Goal: Transaction & Acquisition: Book appointment/travel/reservation

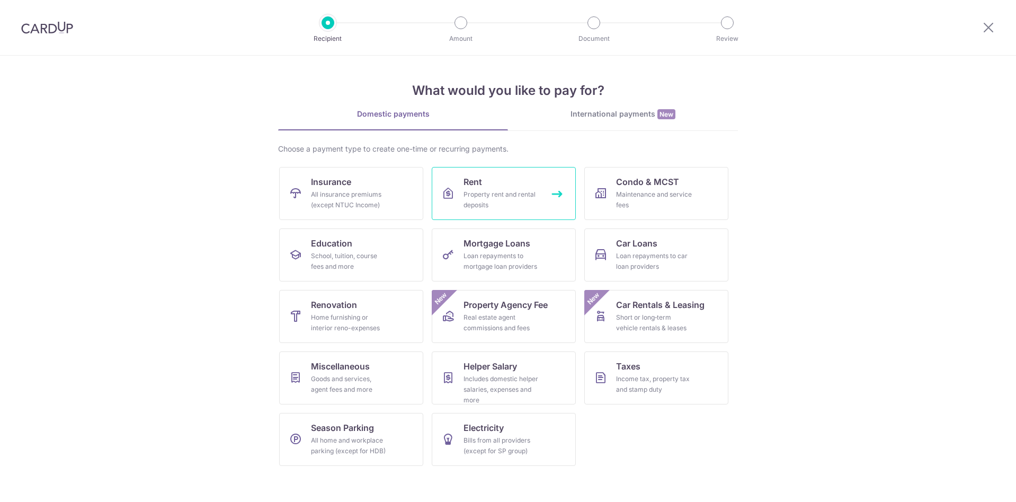
click at [496, 198] on div "Property rent and rental deposits" at bounding box center [501, 199] width 76 height 21
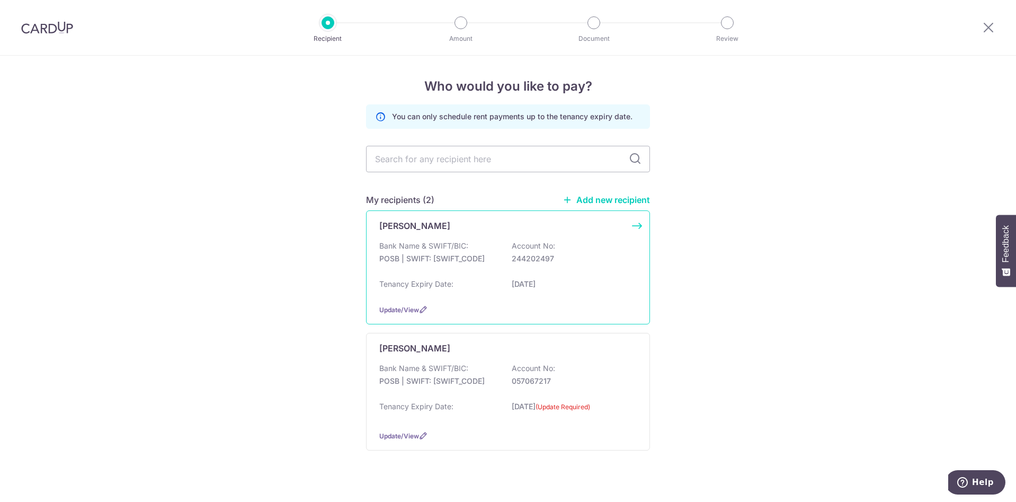
click at [528, 274] on div "Bank Name & SWIFT/BIC: POSB | SWIFT: [SWIFT_CODE] Account No: 244202497 Tenancy…" at bounding box center [507, 267] width 257 height 55
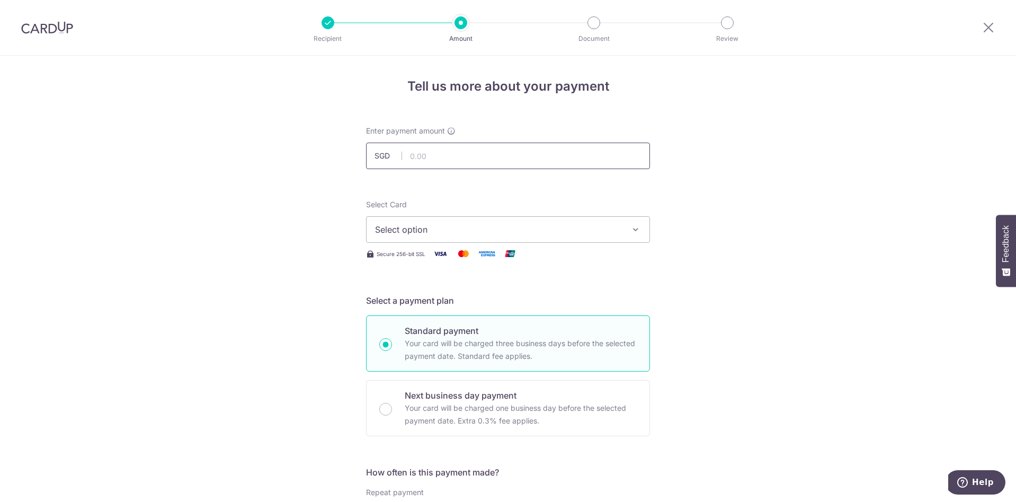
click at [438, 158] on input "text" at bounding box center [508, 155] width 284 height 26
type input "1,000.00"
click at [433, 235] on span "Select option" at bounding box center [498, 229] width 247 height 13
click at [439, 299] on span "**** 2772" at bounding box center [508, 305] width 266 height 13
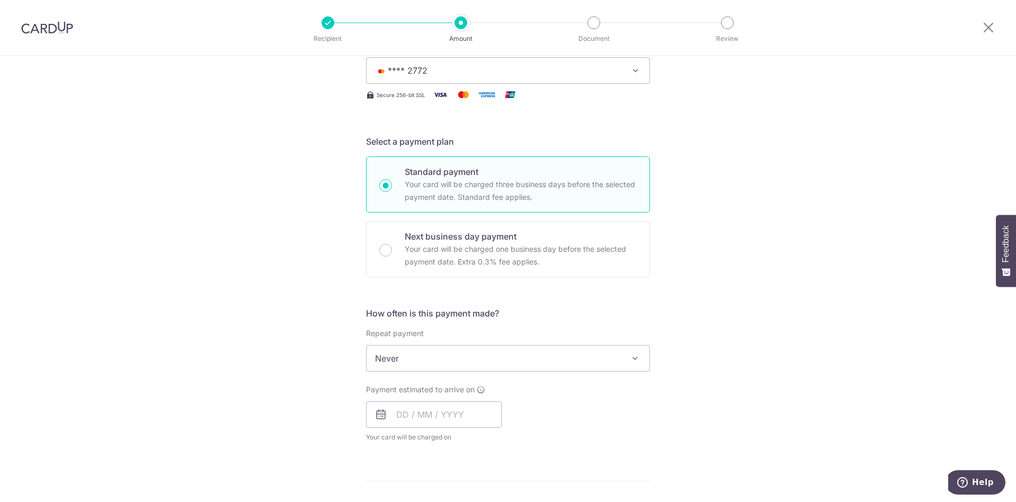
click at [442, 353] on span "Never" at bounding box center [508, 357] width 283 height 25
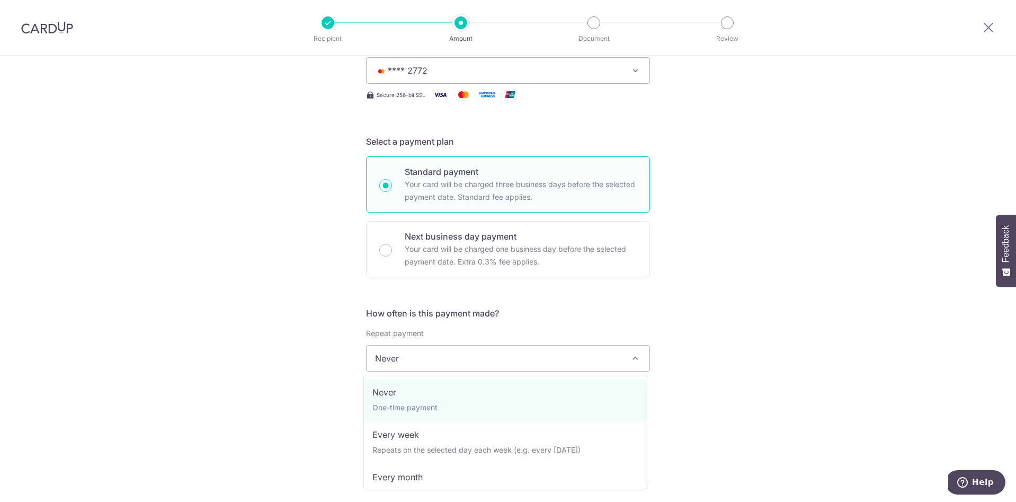
click at [302, 332] on div "Tell us more about your payment Enter payment amount SGD 1,000.00 1000.00 Selec…" at bounding box center [508, 376] width 1016 height 958
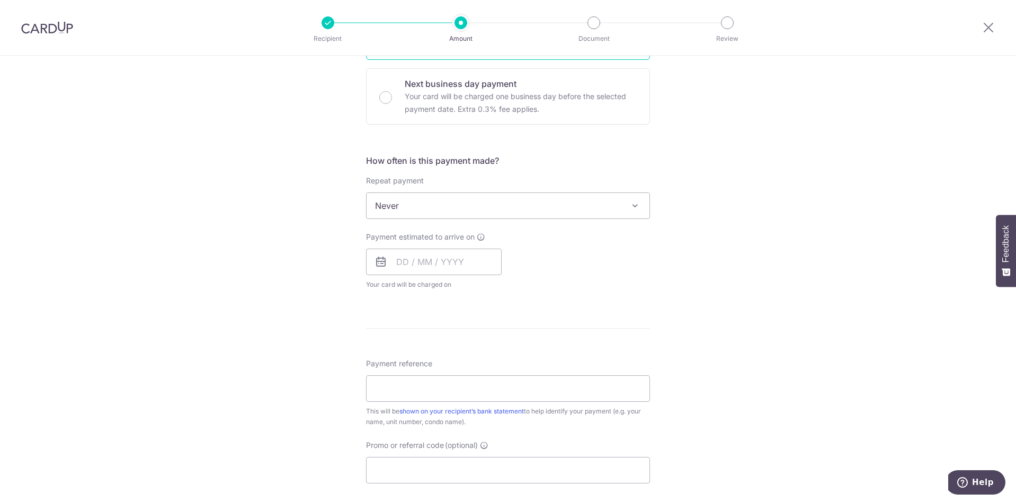
scroll to position [371, 0]
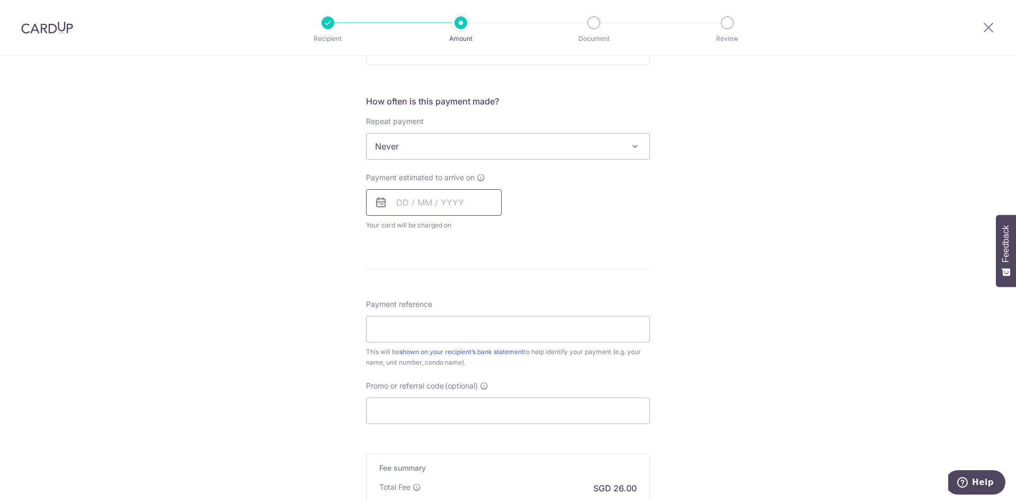
click at [447, 192] on input "text" at bounding box center [434, 202] width 136 height 26
click at [409, 201] on input "text" at bounding box center [434, 202] width 136 height 26
click at [412, 365] on link "27" at bounding box center [408, 362] width 17 height 17
type input "[DATE]"
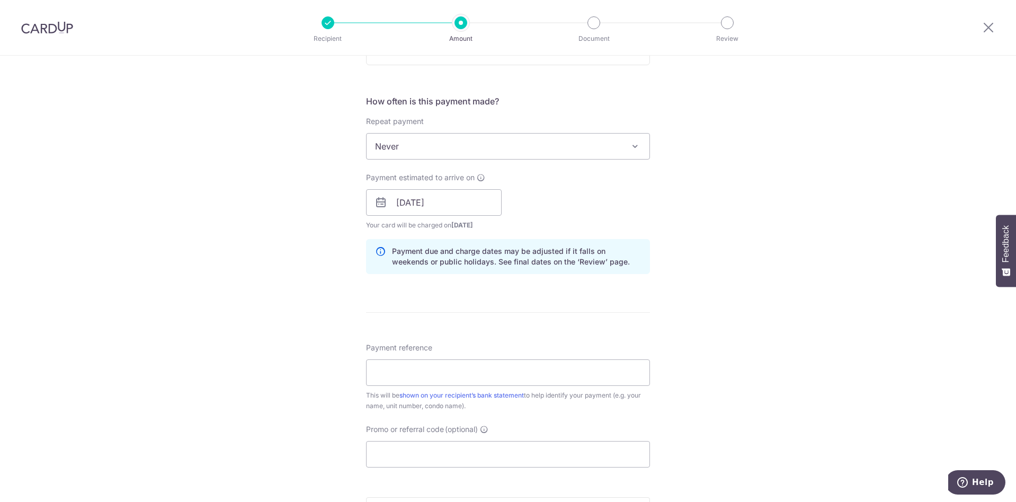
click at [306, 252] on div "Tell us more about your payment Enter payment amount SGD 1,000.00 1000.00 Selec…" at bounding box center [508, 186] width 1016 height 1002
click at [403, 364] on input "Payment reference" at bounding box center [508, 372] width 284 height 26
click at [448, 376] on input "61ChaiCheeRd-Oct2025Rental-1" at bounding box center [508, 372] width 284 height 26
type input "61ChaiCheeRd-Nov2025Rental-1"
click at [297, 339] on div "Tell us more about your payment Enter payment amount SGD 1,000.00 1000.00 Selec…" at bounding box center [508, 186] width 1016 height 1002
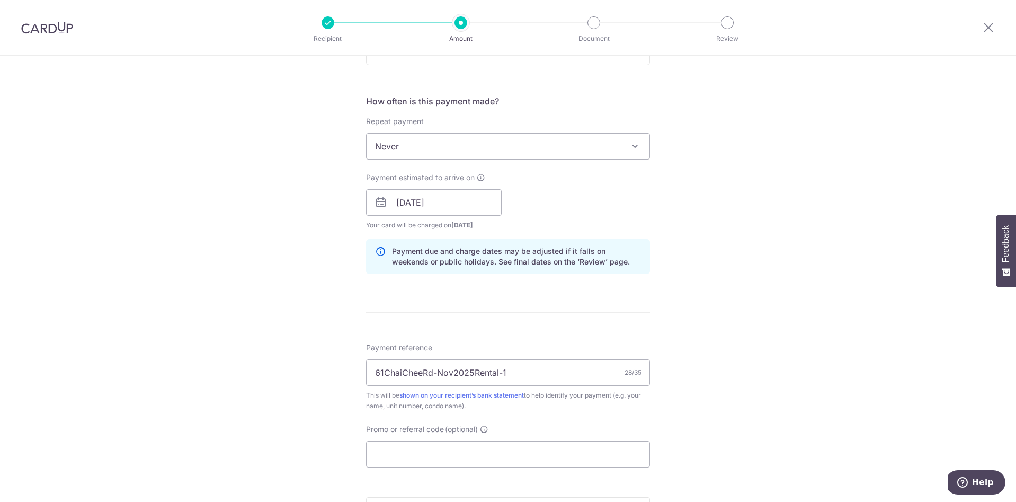
scroll to position [530, 0]
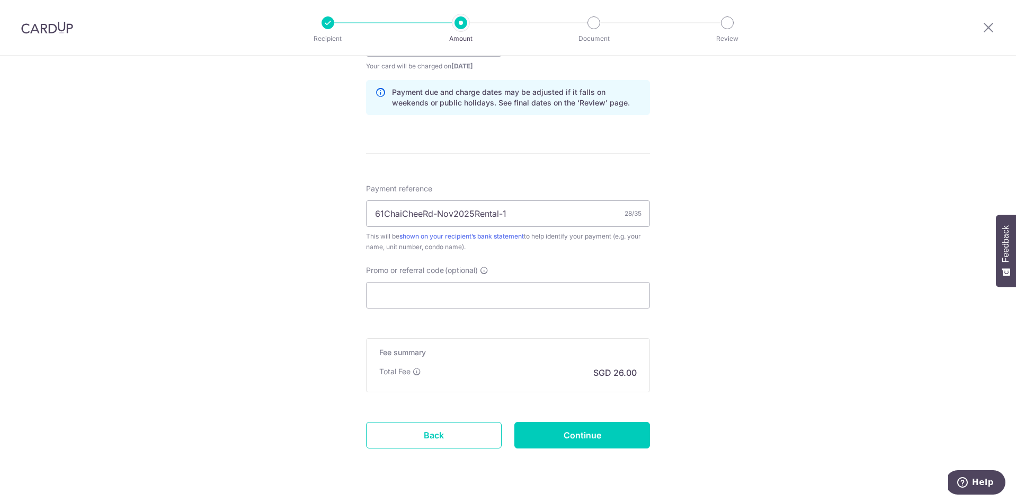
click at [459, 278] on div "Promo or referral code (optional) The discounted fee will be shown on the revie…" at bounding box center [508, 286] width 284 height 43
click at [463, 292] on input "Promo or referral code (optional)" at bounding box center [508, 295] width 284 height 26
type input "SAVERENT179"
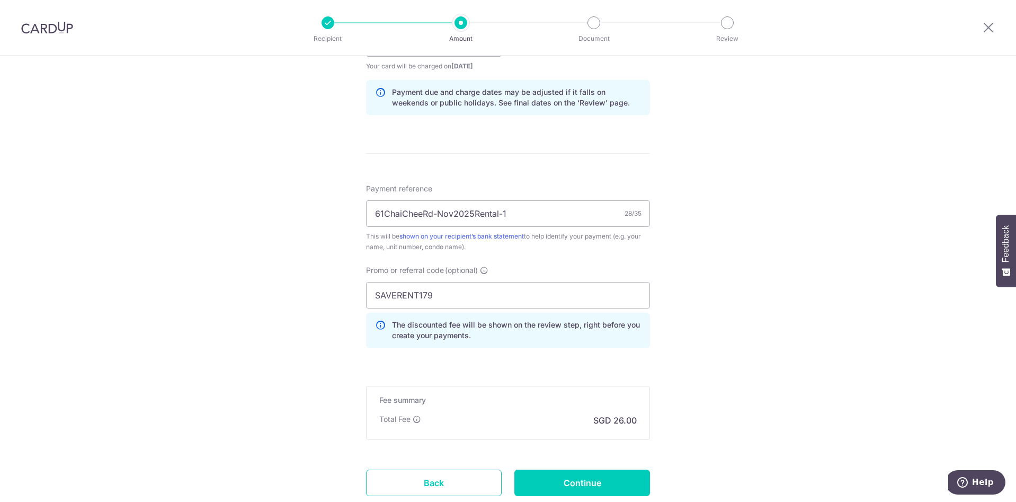
click at [503, 371] on form "Enter payment amount SGD 1,000.00 1000.00 Select Card **** 2772 Add credit card…" at bounding box center [508, 61] width 284 height 930
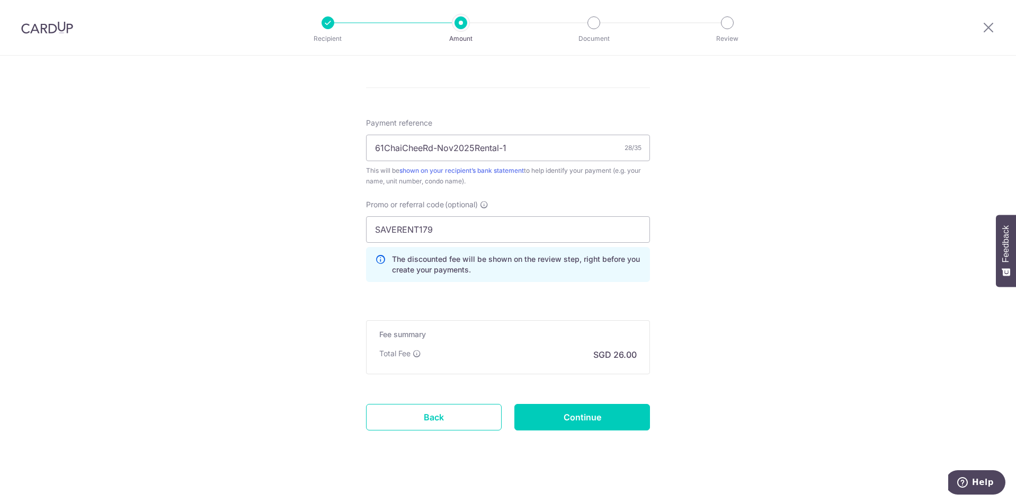
scroll to position [603, 0]
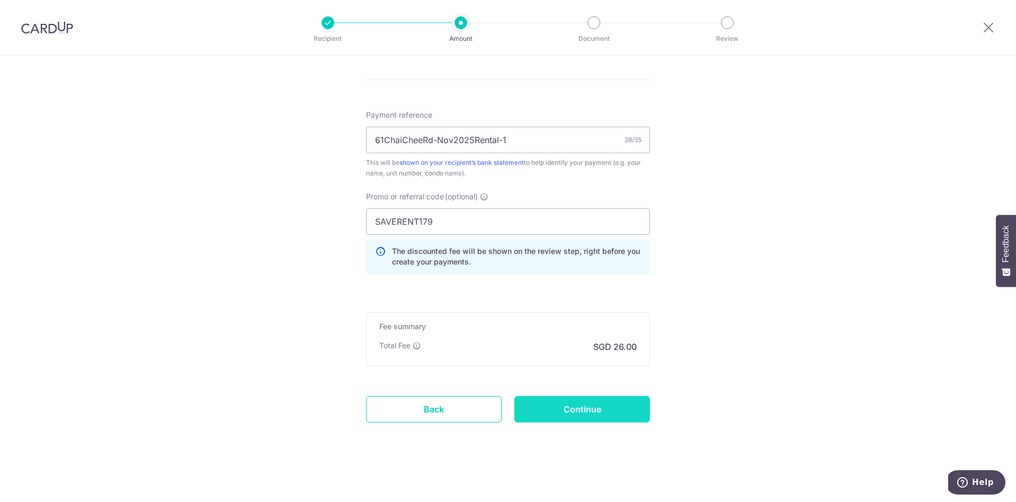
click at [579, 400] on input "Continue" at bounding box center [582, 409] width 136 height 26
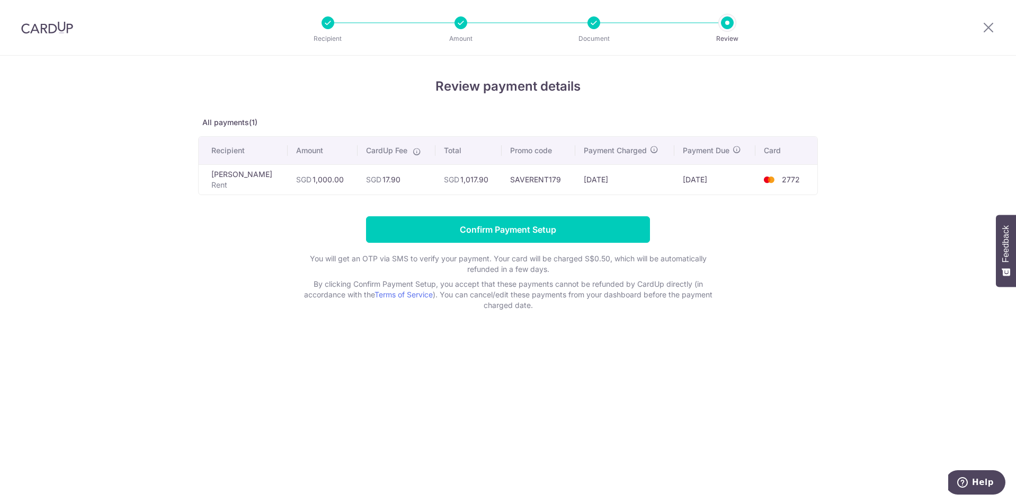
drag, startPoint x: 498, startPoint y: 191, endPoint x: 519, endPoint y: 189, distance: 21.2
click at [502, 189] on td "SGD 1,017.90" at bounding box center [468, 179] width 66 height 30
click at [502, 194] on td "SGD 1,017.90" at bounding box center [468, 179] width 66 height 30
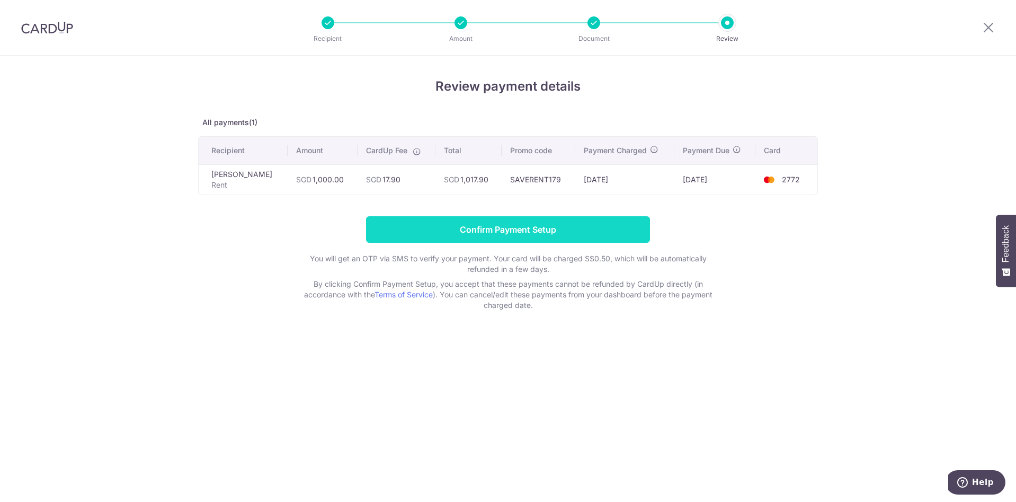
click at [622, 229] on input "Confirm Payment Setup" at bounding box center [508, 229] width 284 height 26
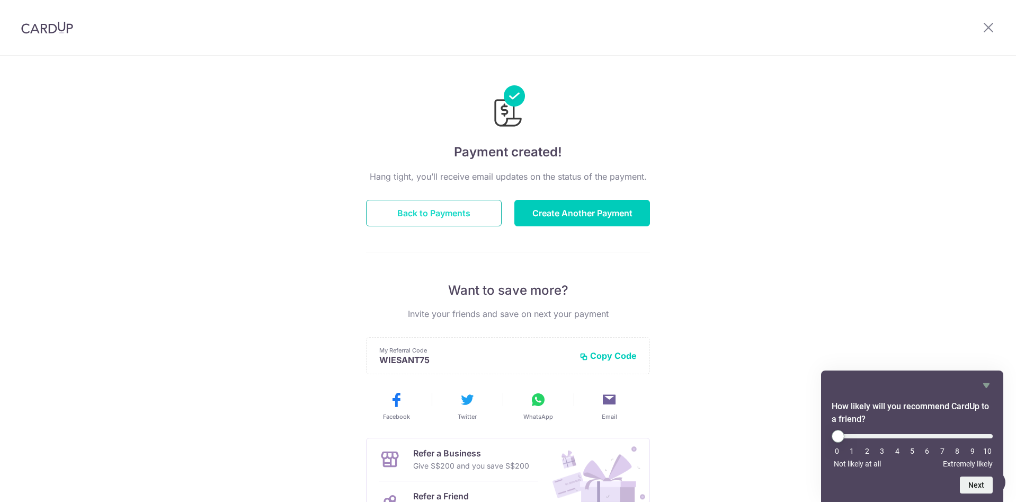
click at [415, 222] on button "Back to Payments" at bounding box center [434, 213] width 136 height 26
